Goal: Check status: Check status

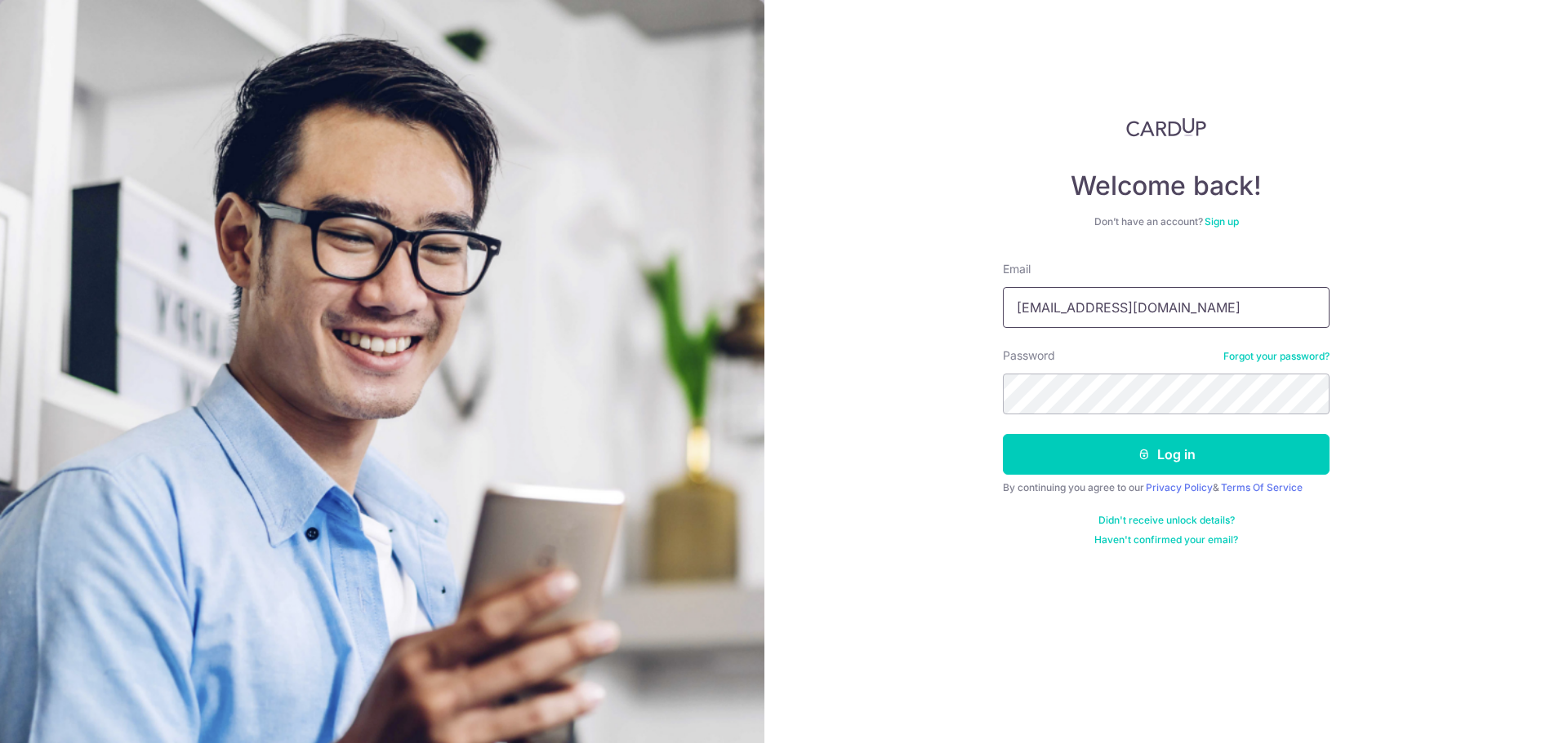
click at [1142, 295] on input "[EMAIL_ADDRESS][DOMAIN_NAME]" at bounding box center [1165, 308] width 326 height 41
type input "[EMAIL_ADDRESS][DOMAIN_NAME]"
click at [1129, 459] on button "Log in" at bounding box center [1165, 455] width 326 height 41
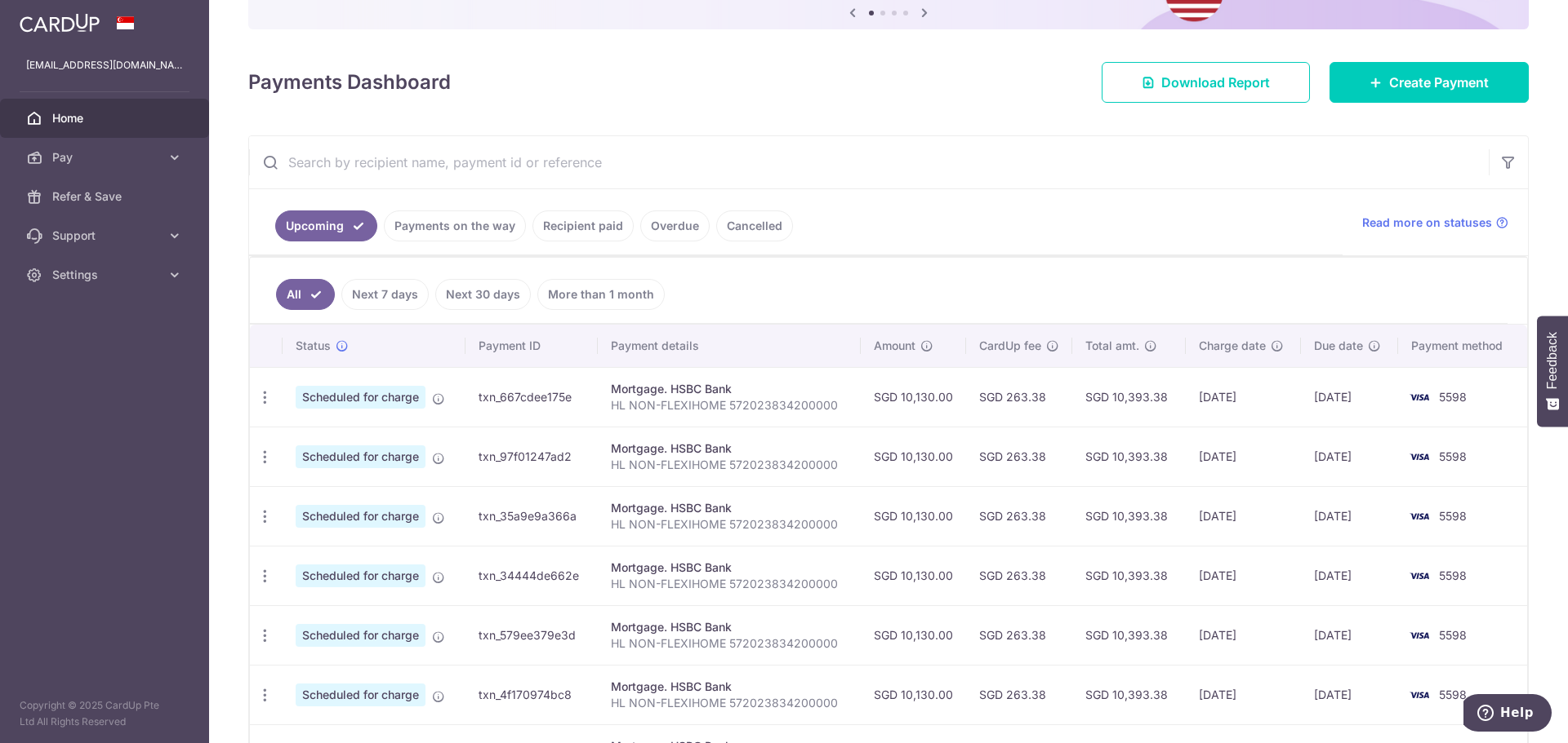
scroll to position [110, 0]
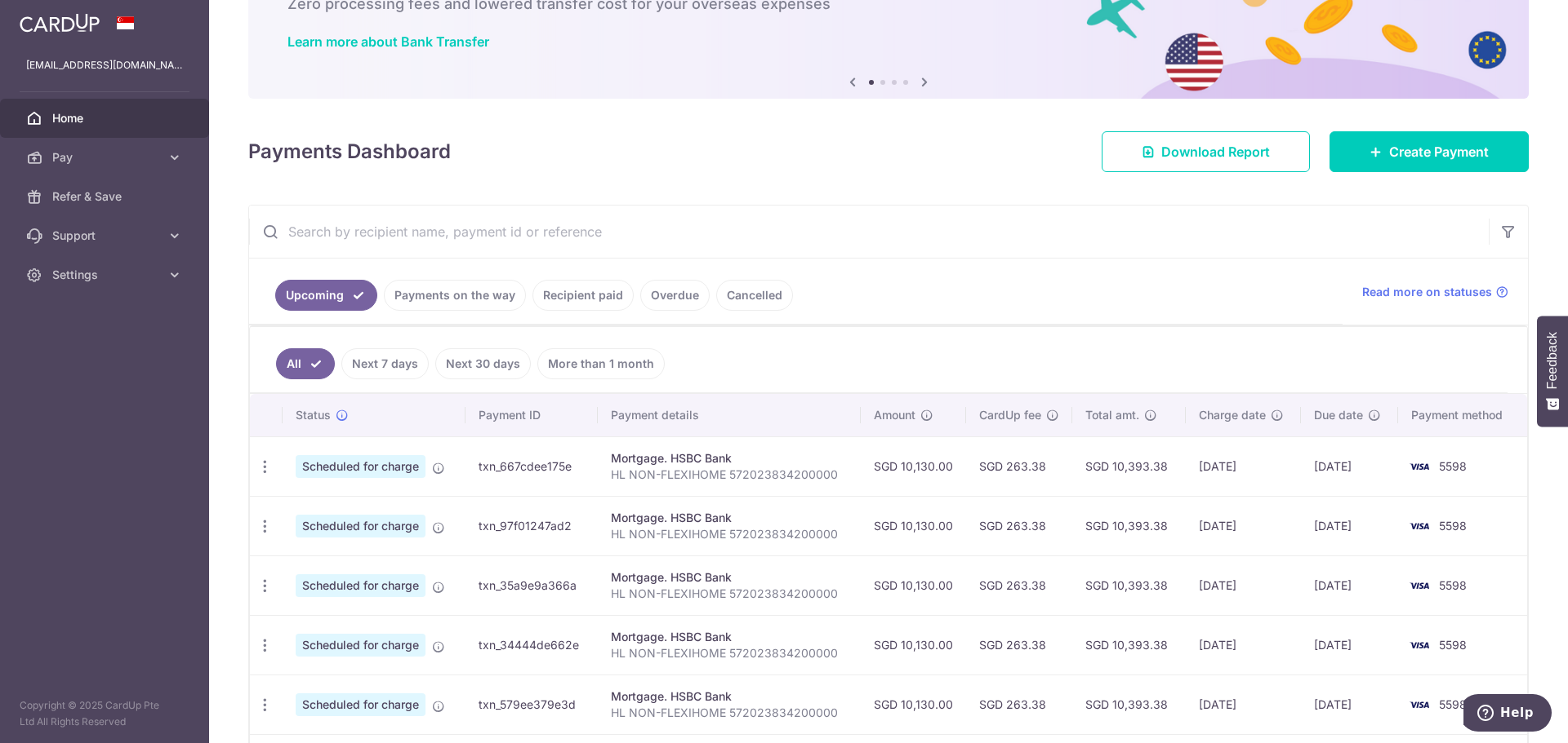
click at [402, 302] on link "Payments on the way" at bounding box center [454, 296] width 142 height 31
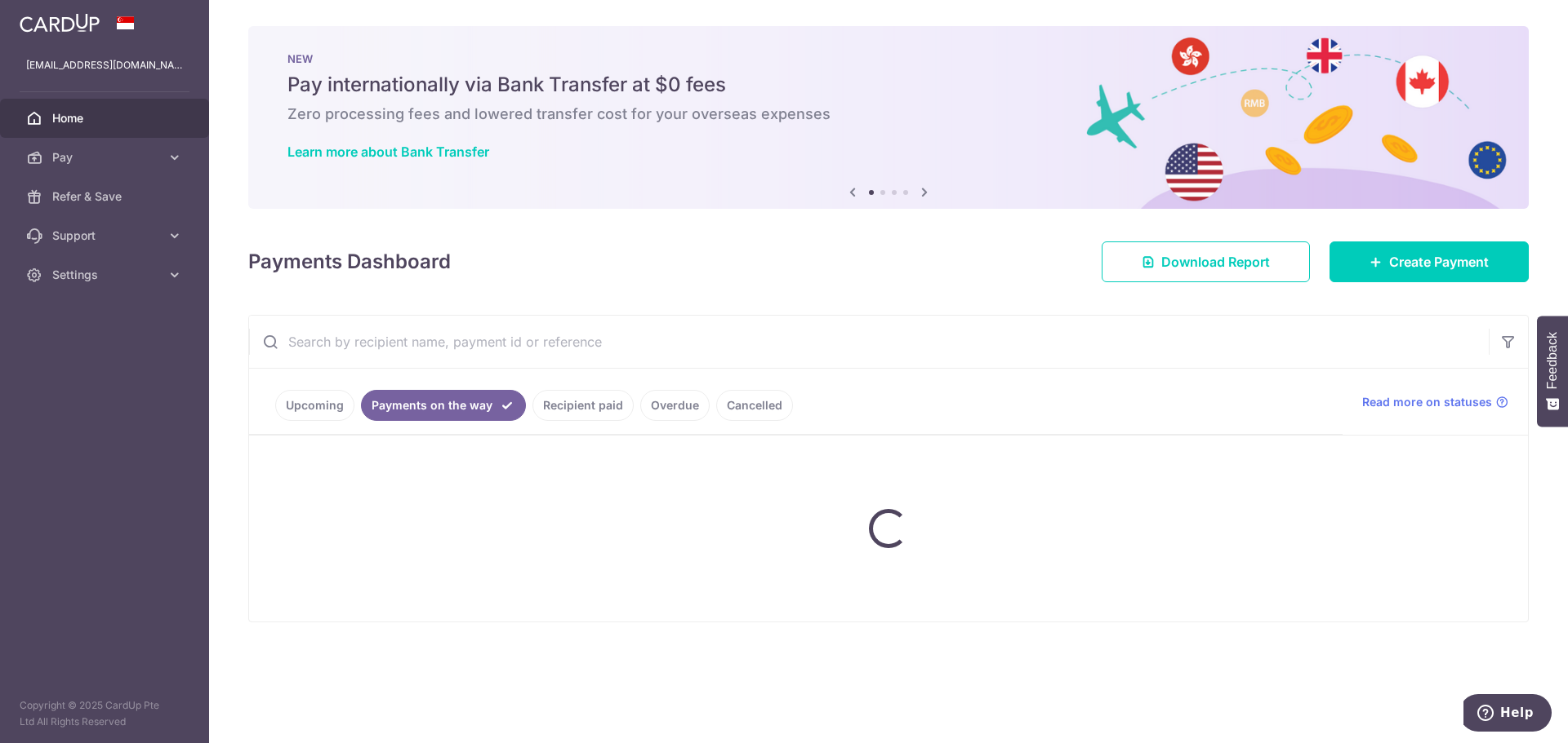
scroll to position [0, 0]
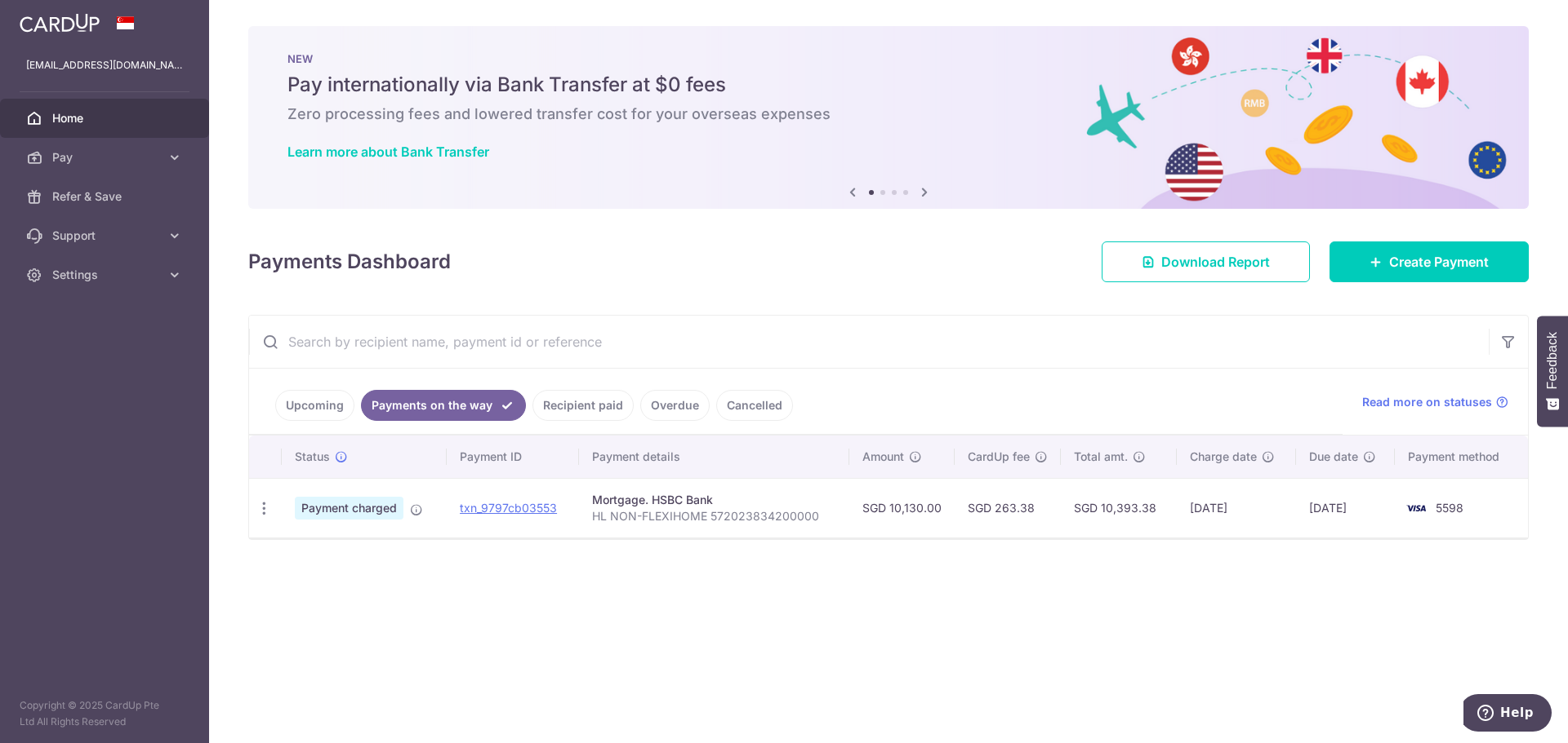
click at [566, 410] on link "Recipient paid" at bounding box center [583, 406] width 102 height 31
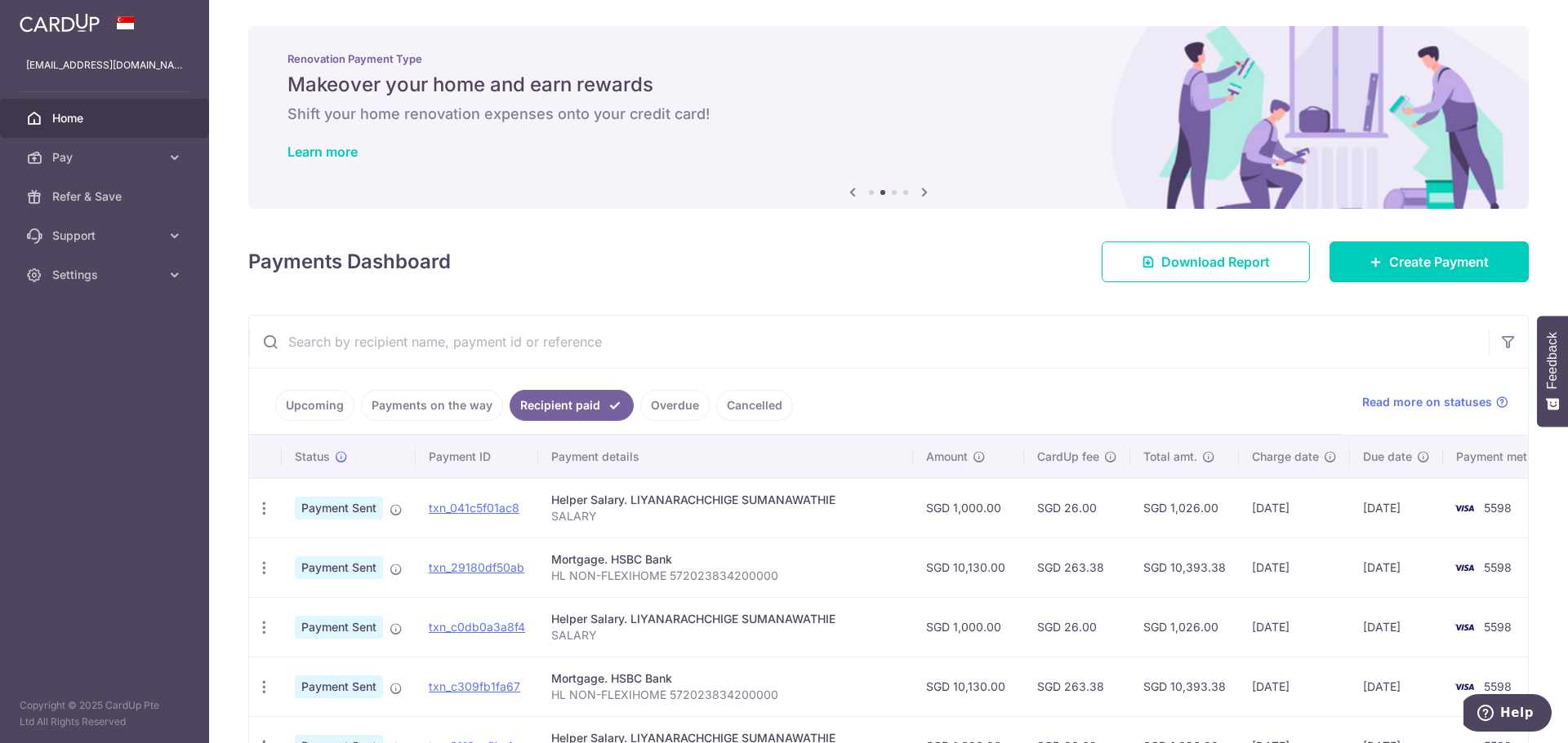
click at [299, 397] on link "Upcoming" at bounding box center [315, 406] width 79 height 31
